Goal: Task Accomplishment & Management: Manage account settings

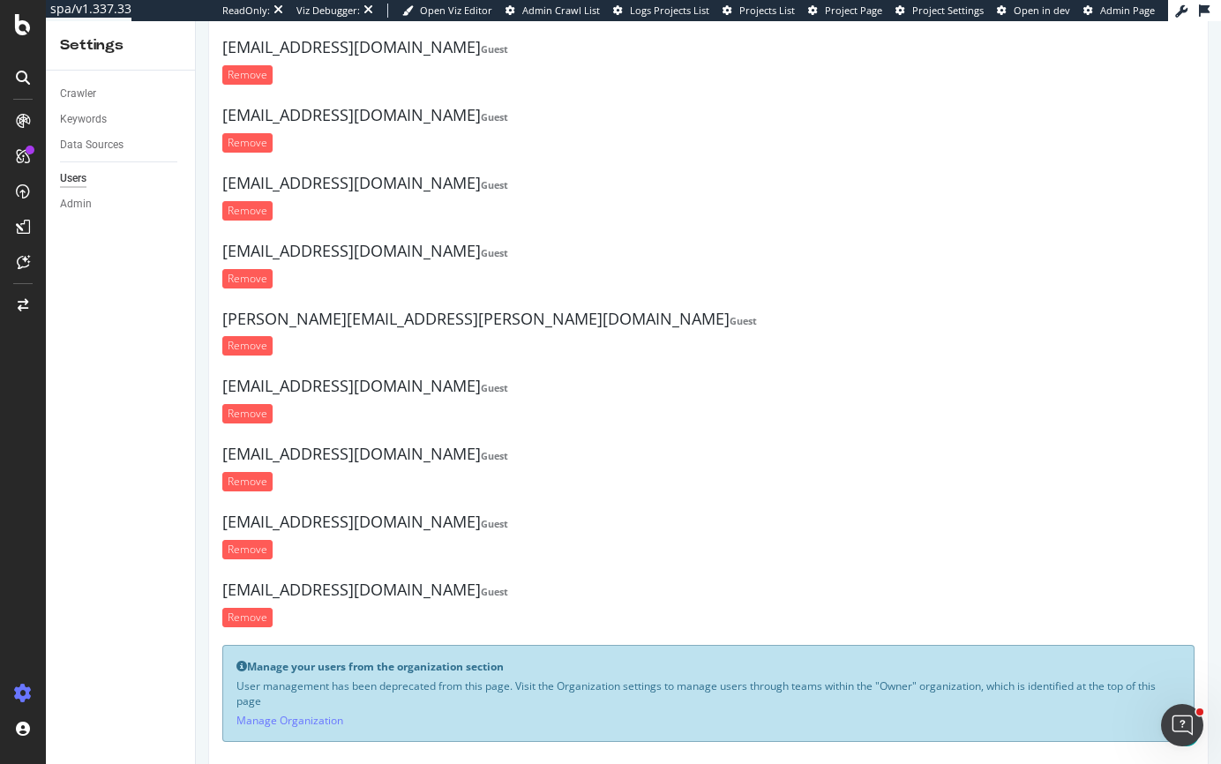
scroll to position [236, 0]
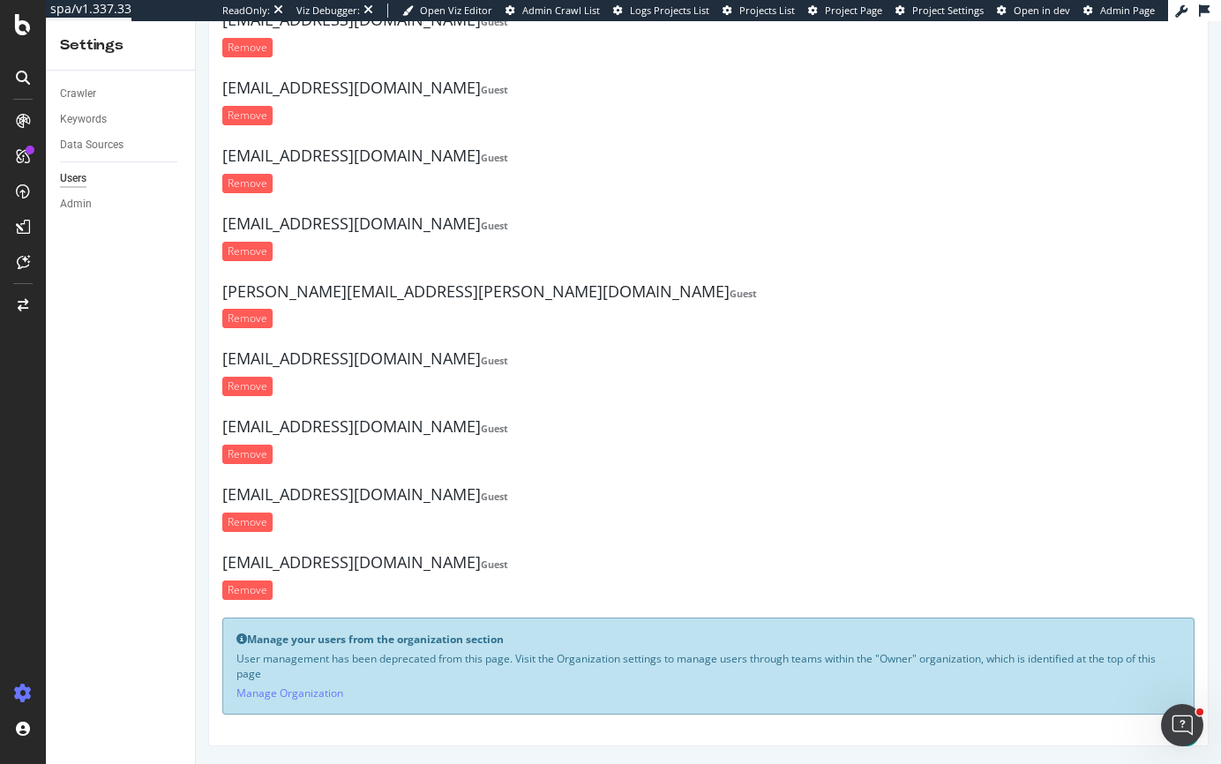
drag, startPoint x: 523, startPoint y: 654, endPoint x: 693, endPoint y: 670, distance: 171.1
click at [693, 670] on p "User management has been deprecated from this page. Visit the Organization sett…" at bounding box center [708, 666] width 944 height 30
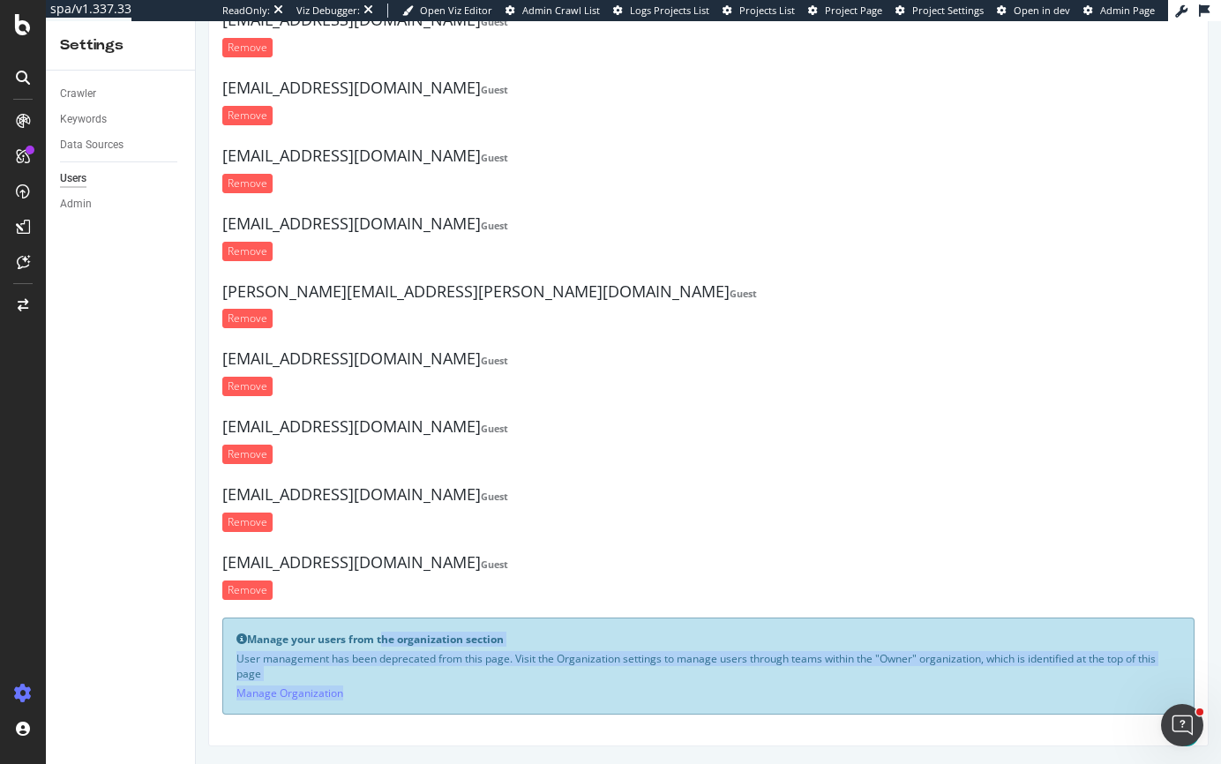
drag, startPoint x: 420, startPoint y: 642, endPoint x: 909, endPoint y: 692, distance: 492.1
click at [909, 692] on div "Manage your users from the organization section User management has been deprec…" at bounding box center [708, 666] width 972 height 98
click at [900, 655] on p "User management has been deprecated from this page. Visit the Organization sett…" at bounding box center [708, 666] width 944 height 30
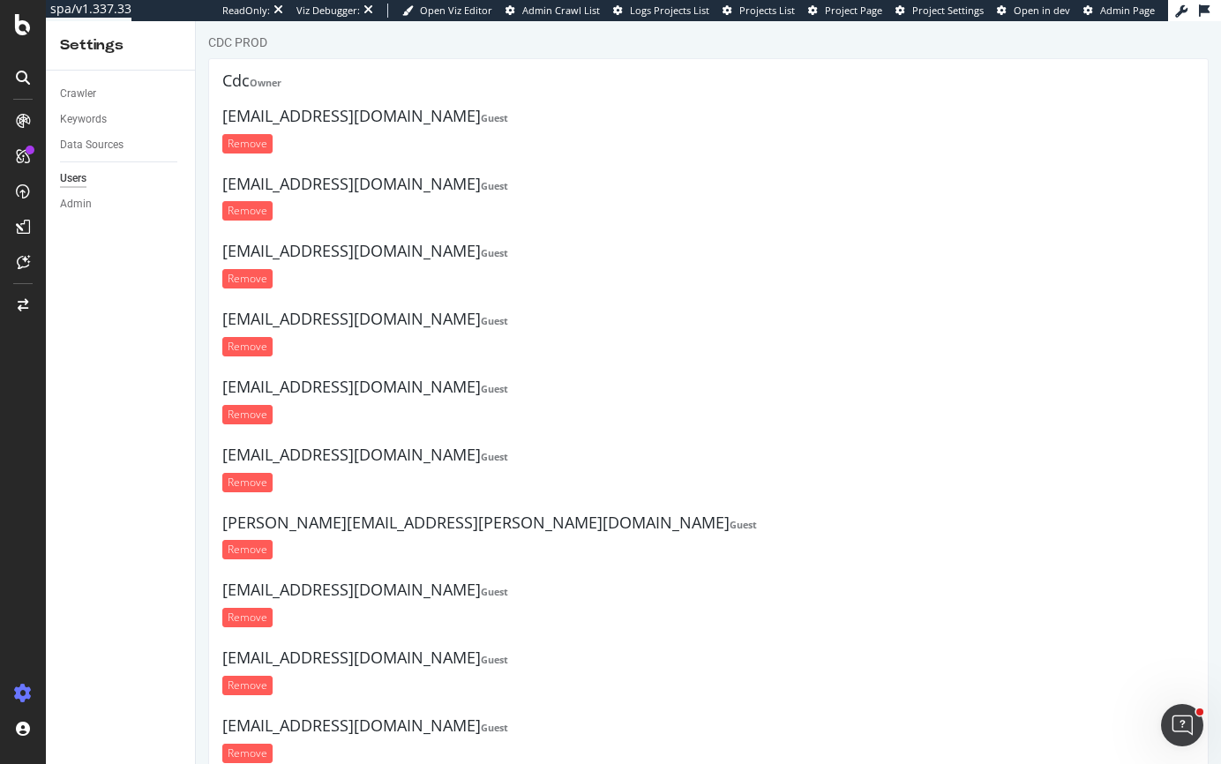
scroll to position [0, 0]
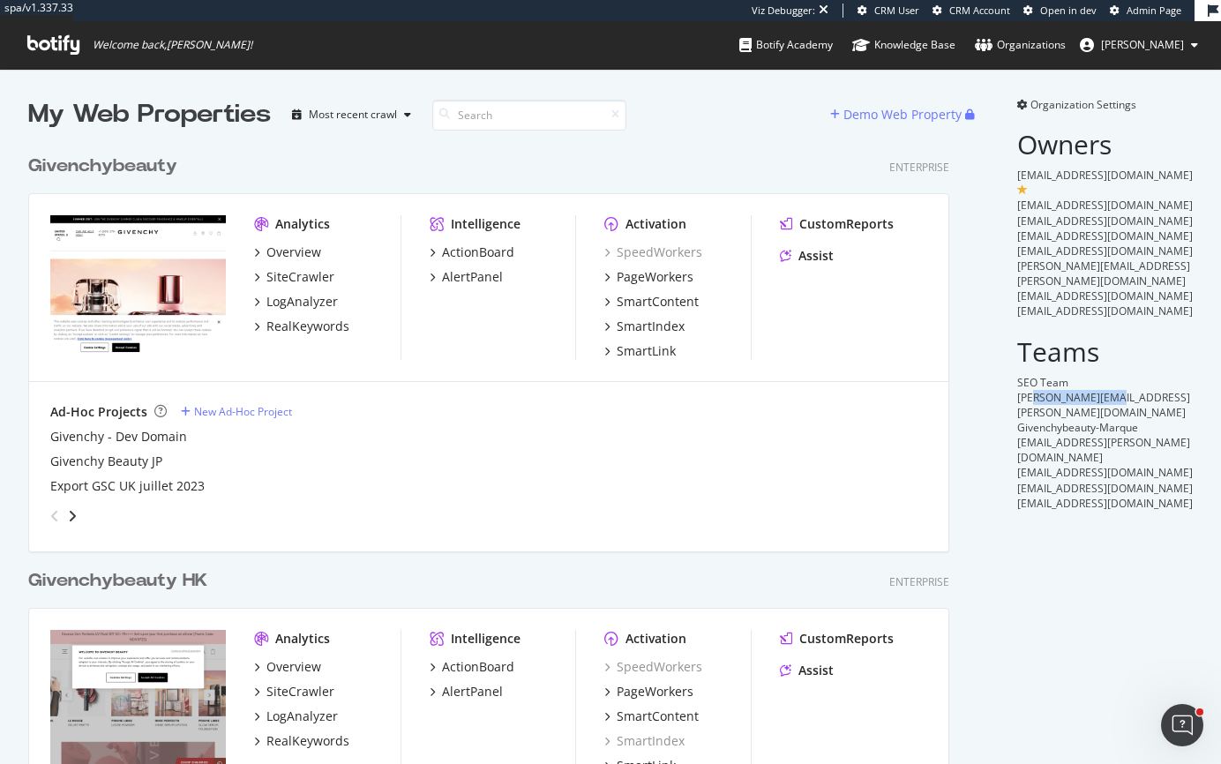
drag, startPoint x: 1020, startPoint y: 385, endPoint x: 1097, endPoint y: 385, distance: 77.6
click at [1097, 390] on span "[PERSON_NAME][EMAIL_ADDRESS][PERSON_NAME][DOMAIN_NAME]" at bounding box center [1103, 405] width 173 height 30
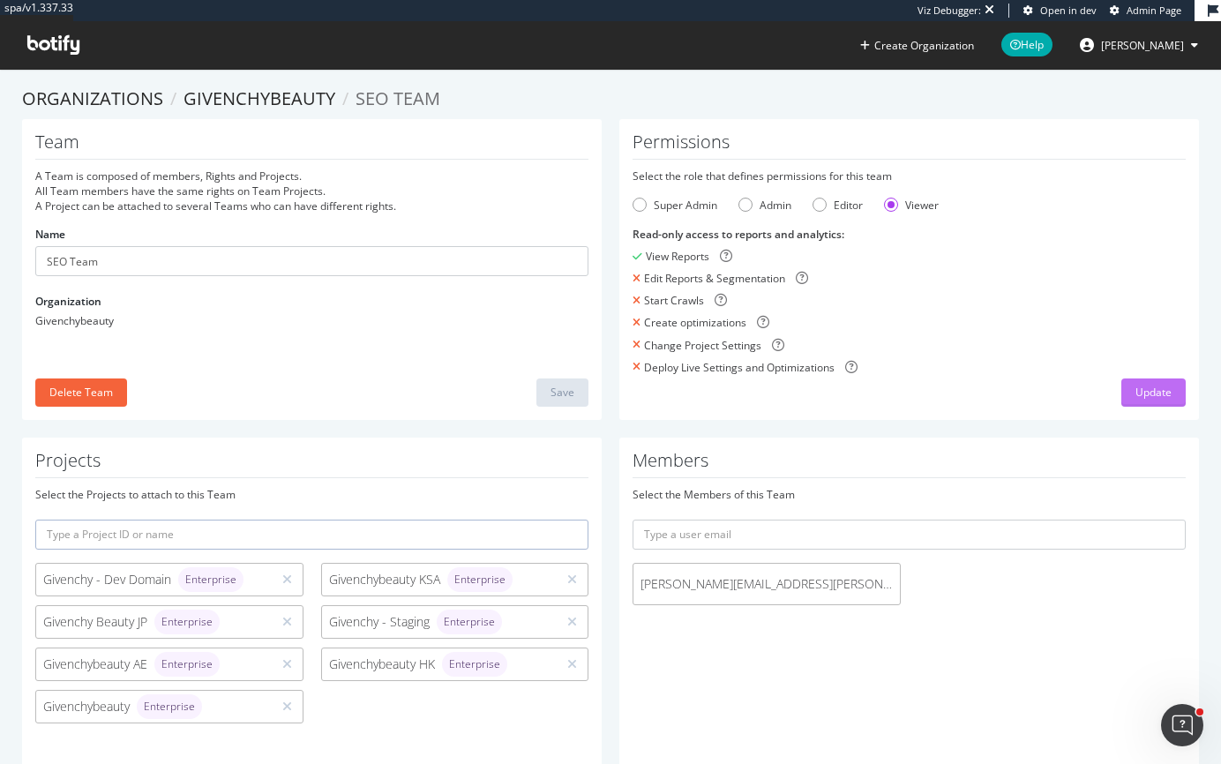
click at [1121, 406] on button "Update" at bounding box center [1153, 392] width 64 height 28
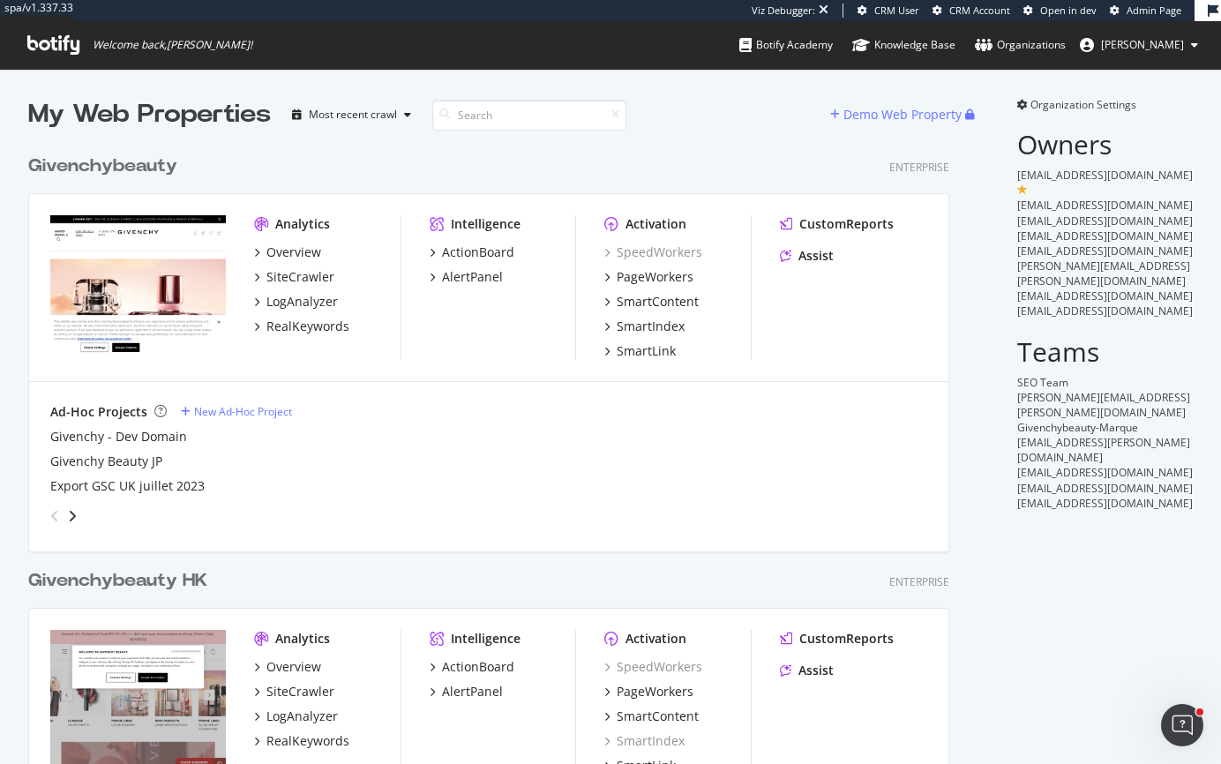
scroll to position [1328, 922]
click at [146, 167] on div "Givenchybeauty" at bounding box center [102, 166] width 149 height 26
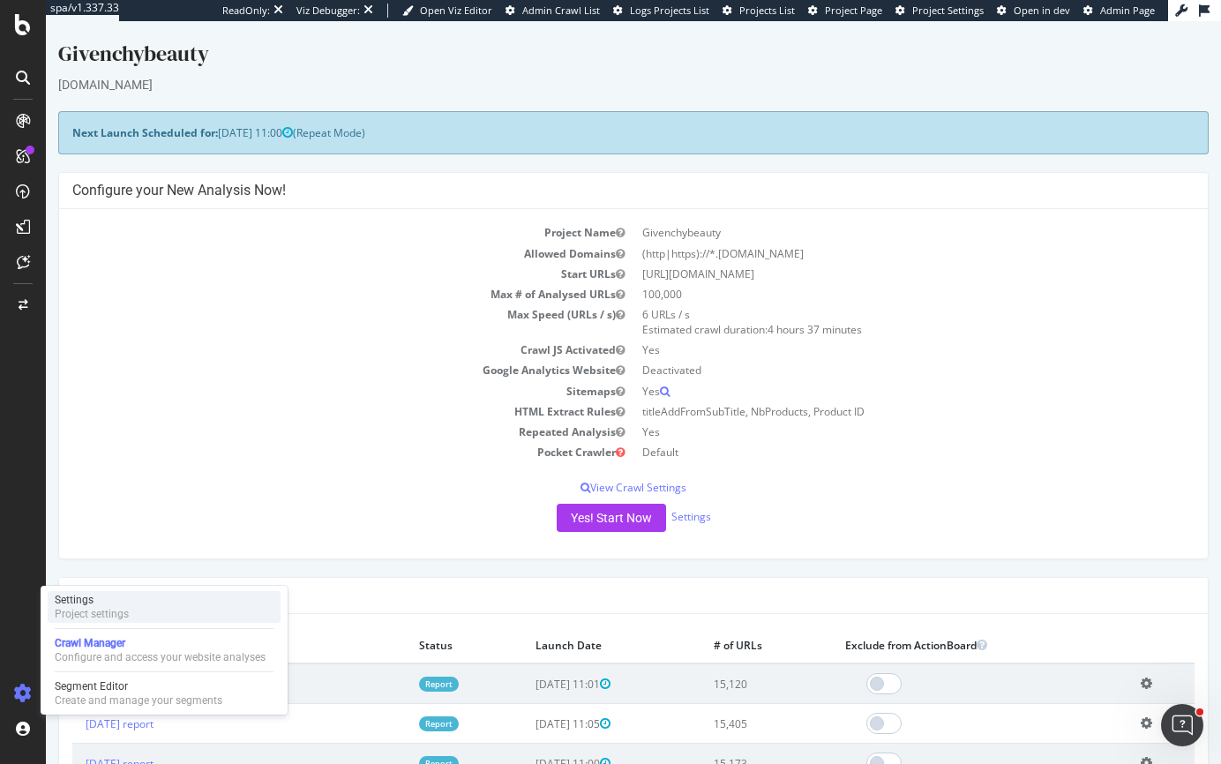
click at [86, 610] on div "Project settings" at bounding box center [92, 614] width 74 height 14
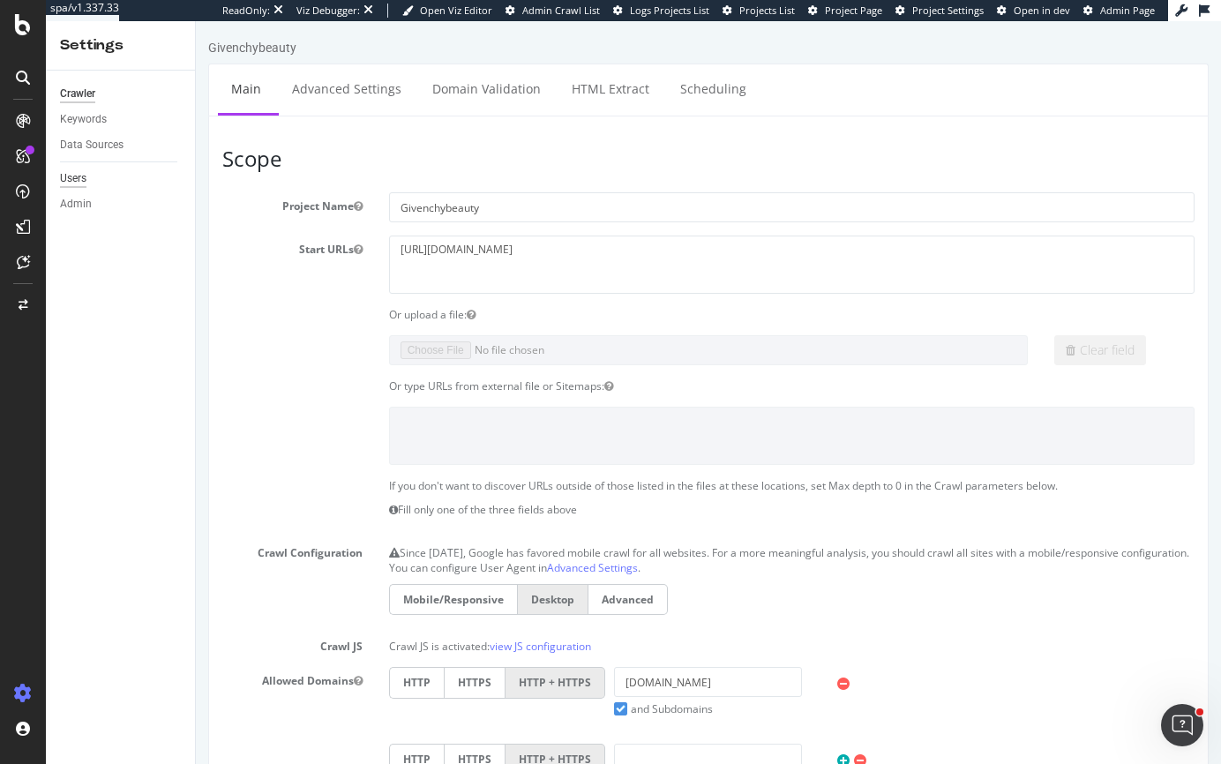
click at [76, 182] on div "Users" at bounding box center [73, 178] width 26 height 19
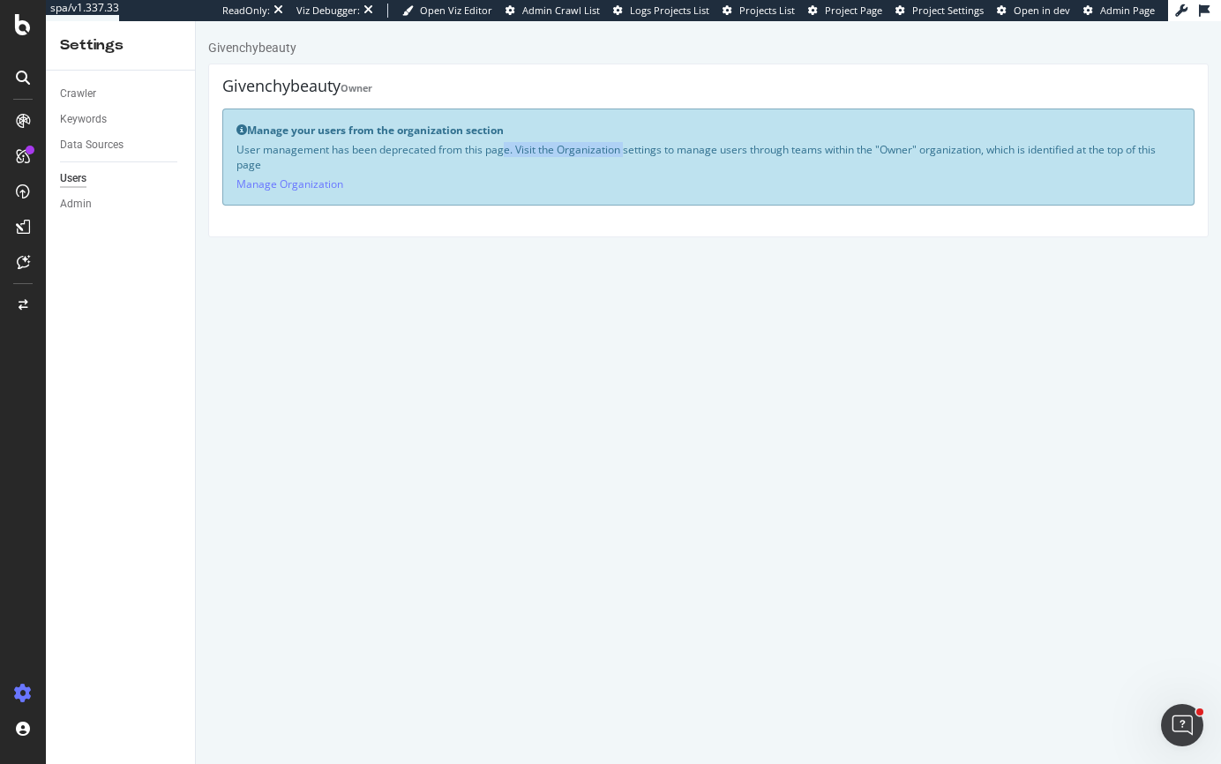
drag, startPoint x: 570, startPoint y: 152, endPoint x: 373, endPoint y: 134, distance: 197.5
click at [390, 136] on div "Manage your users from the organization section User management has been deprec…" at bounding box center [708, 157] width 972 height 98
click at [367, 134] on b "Manage your users from the organization section" at bounding box center [375, 130] width 257 height 15
